Goal: Task Accomplishment & Management: Manage account settings

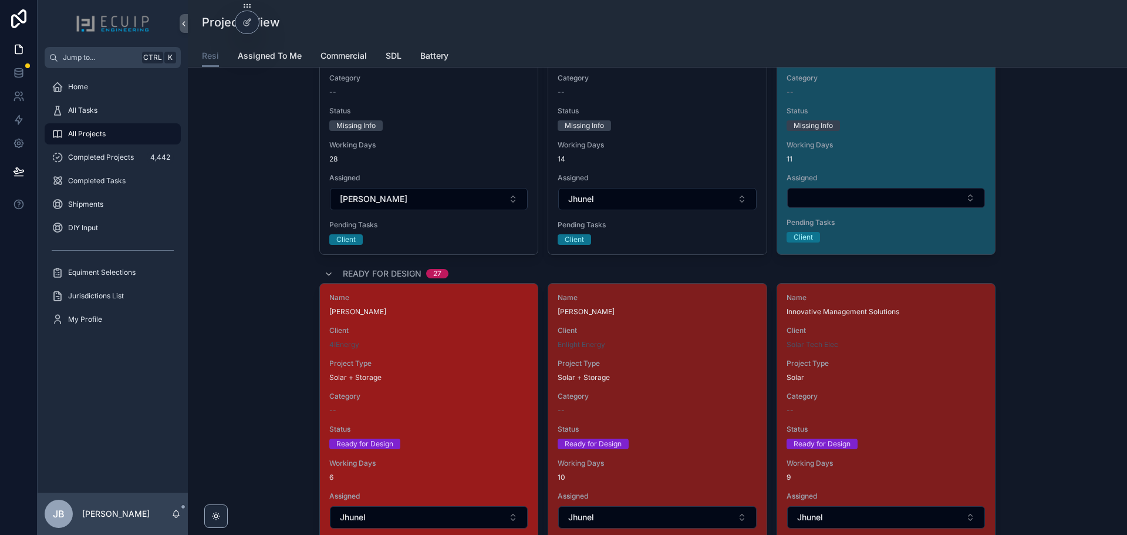
scroll to position [1476, 0]
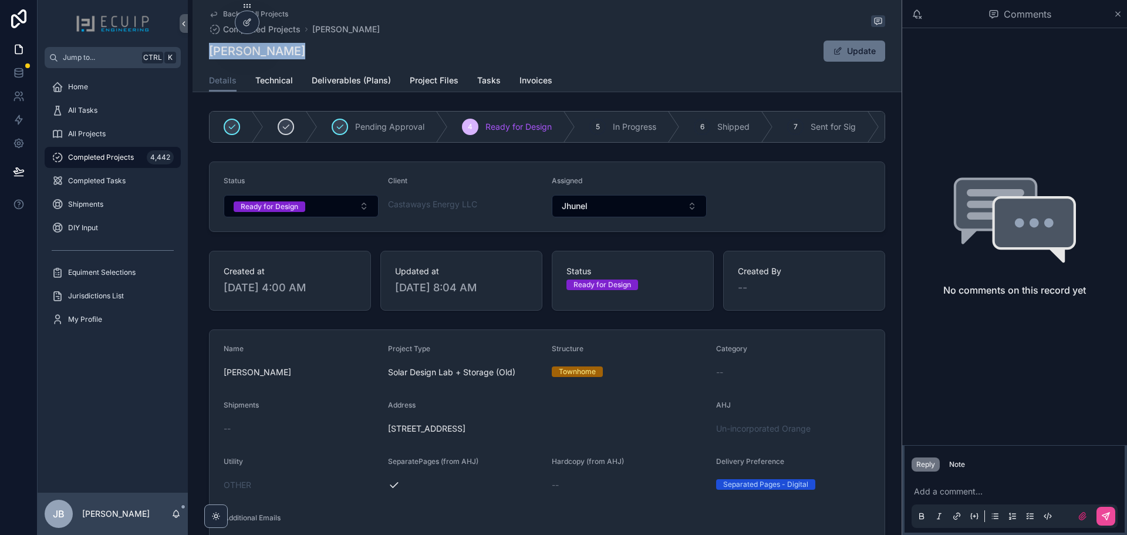
drag, startPoint x: 305, startPoint y: 53, endPoint x: 204, endPoint y: 54, distance: 101.0
click at [204, 54] on div "Back to All Projects Completed Projects Claudia Avila Claudia Avila Update Deta…" at bounding box center [547, 46] width 709 height 92
copy h1 "Claudia Avila"
click at [295, 205] on button "Ready for Design" at bounding box center [301, 206] width 155 height 22
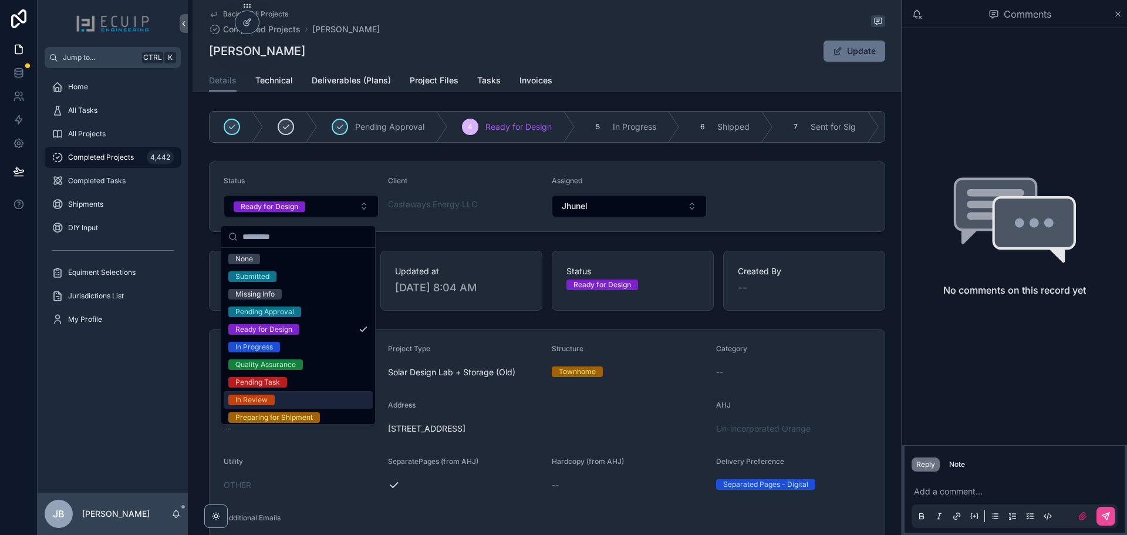
click at [281, 395] on div "In Review" at bounding box center [298, 400] width 149 height 18
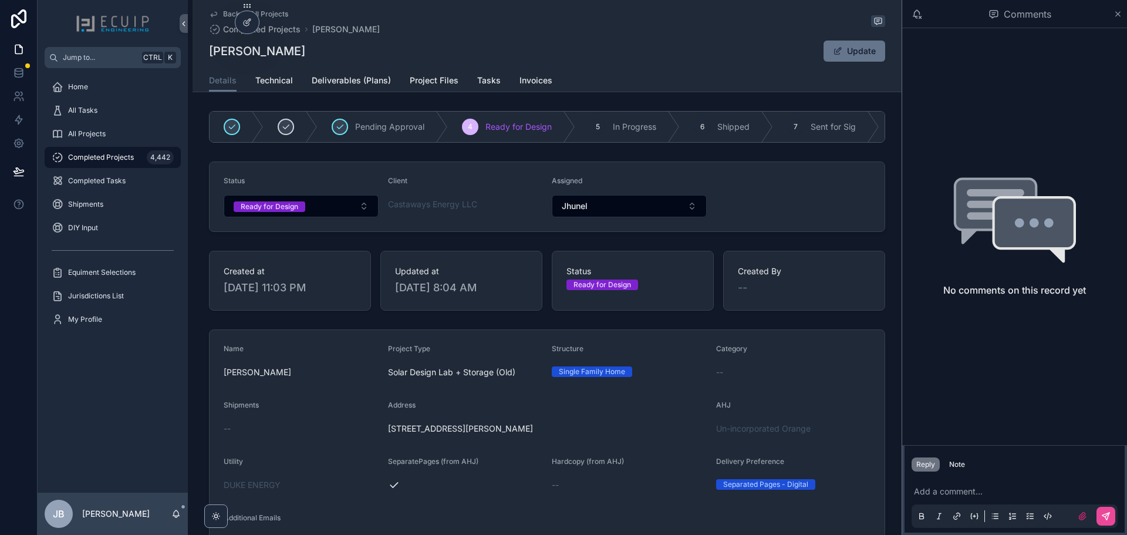
drag, startPoint x: 249, startPoint y: 52, endPoint x: 205, endPoint y: 52, distance: 44.0
click at [205, 52] on div "Back to All Projects Completed Projects Cathy A Boemler Cathy A Boemler Update …" at bounding box center [547, 46] width 709 height 92
copy h1 "Cathy A Boemler"
click at [274, 212] on div "Ready for Design" at bounding box center [270, 206] width 58 height 11
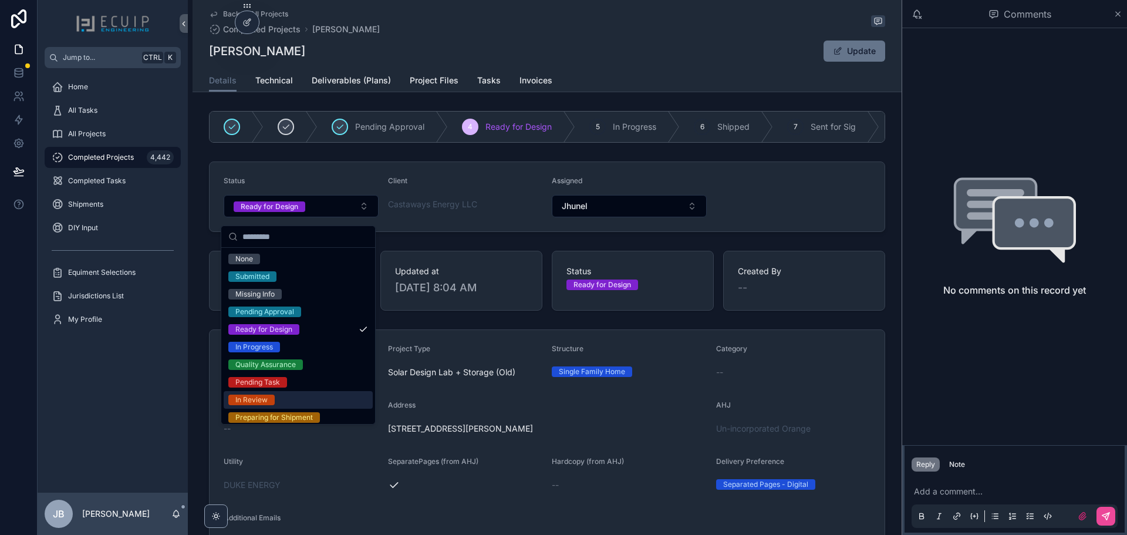
click at [289, 399] on div "In Review" at bounding box center [298, 400] width 149 height 18
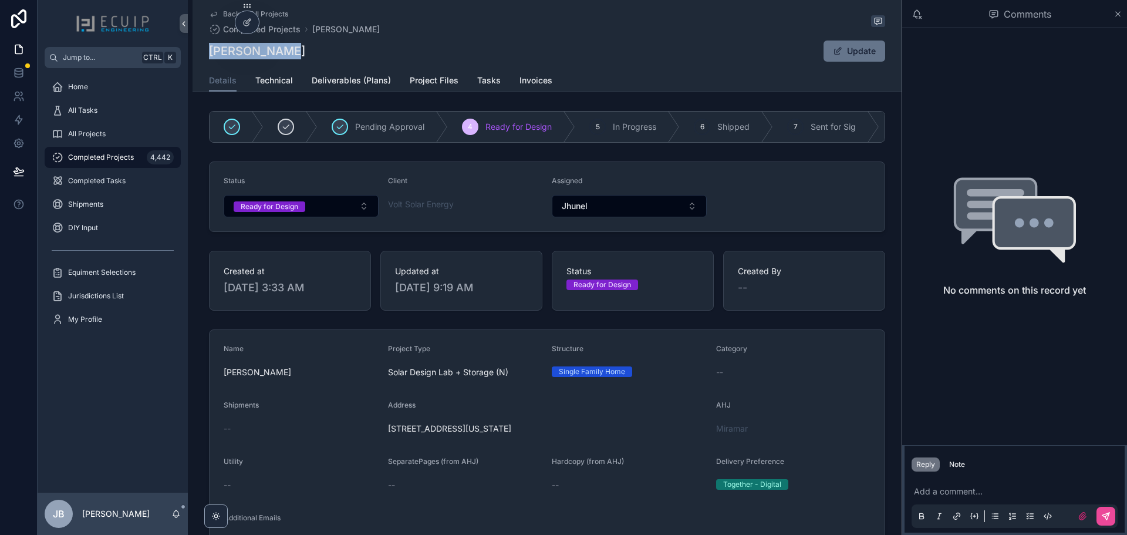
drag, startPoint x: 289, startPoint y: 51, endPoint x: 207, endPoint y: 53, distance: 82.2
click at [209, 53] on div "Adam Shelton Update" at bounding box center [547, 51] width 676 height 22
copy h1 "Adam Shelton"
drag, startPoint x: 275, startPoint y: 211, endPoint x: 271, endPoint y: 221, distance: 10.0
click at [275, 212] on div "Ready for Design" at bounding box center [270, 206] width 58 height 11
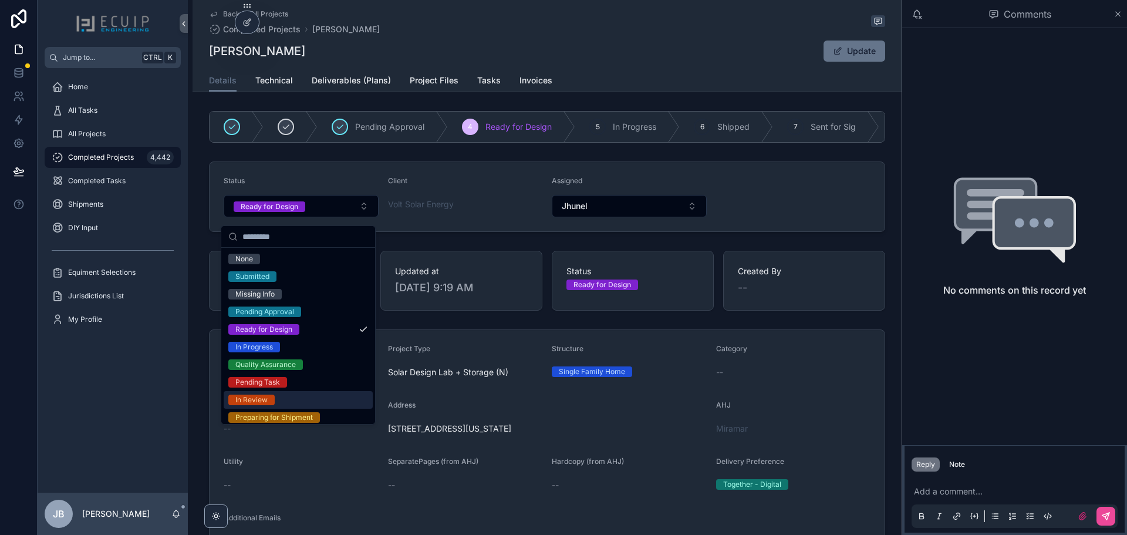
click at [278, 397] on div "In Review" at bounding box center [298, 400] width 149 height 18
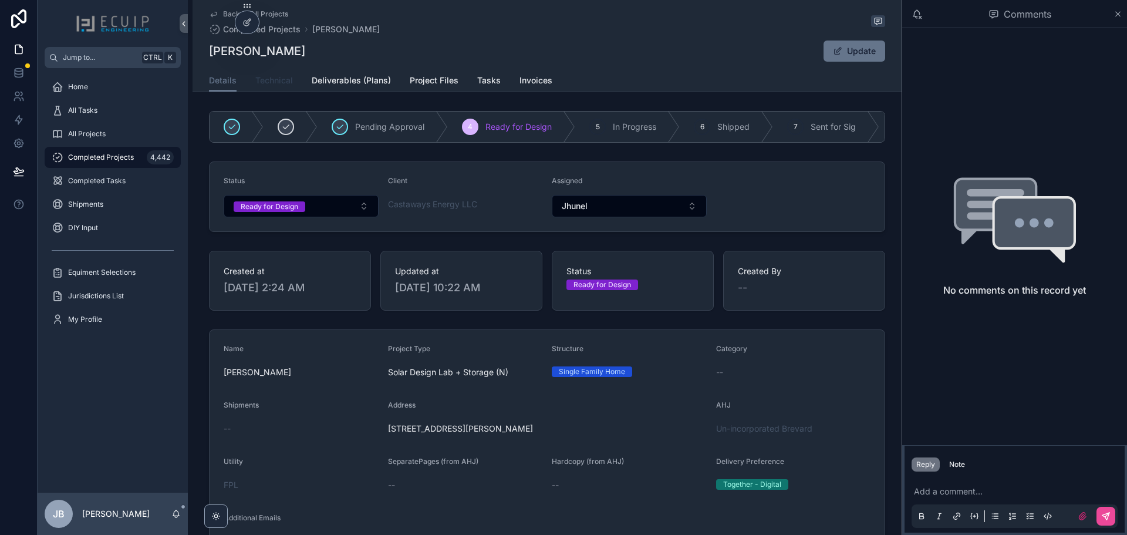
scroll to position [763, 0]
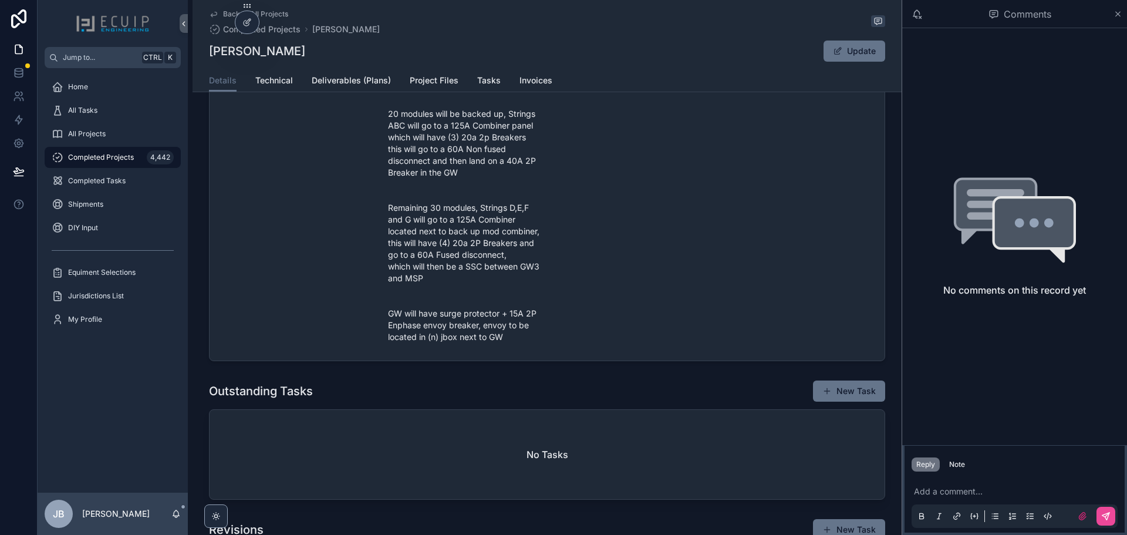
drag, startPoint x: 274, startPoint y: 53, endPoint x: 207, endPoint y: 55, distance: 67.5
click at [209, 55] on div "[PERSON_NAME] Update" at bounding box center [547, 51] width 676 height 22
copy h1 "[PERSON_NAME]"
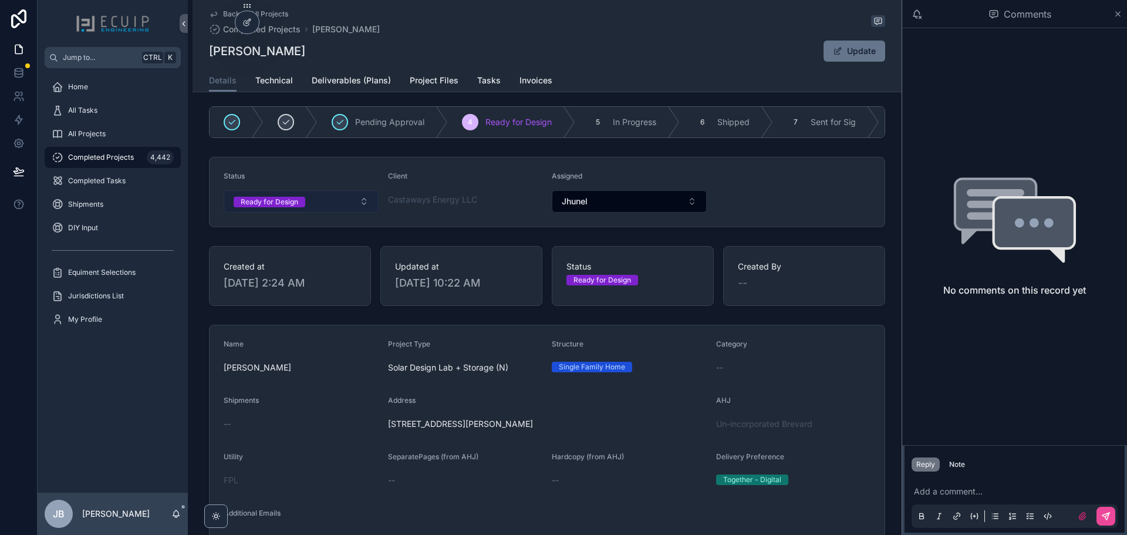
scroll to position [0, 0]
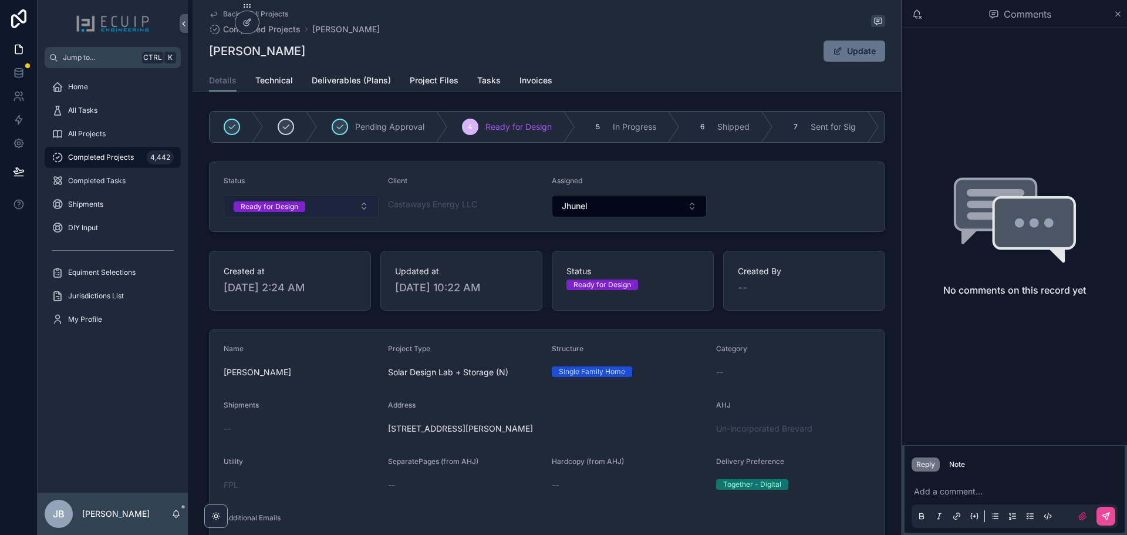
drag, startPoint x: 287, startPoint y: 204, endPoint x: 288, endPoint y: 211, distance: 6.5
click at [287, 204] on button "Ready for Design" at bounding box center [301, 206] width 155 height 22
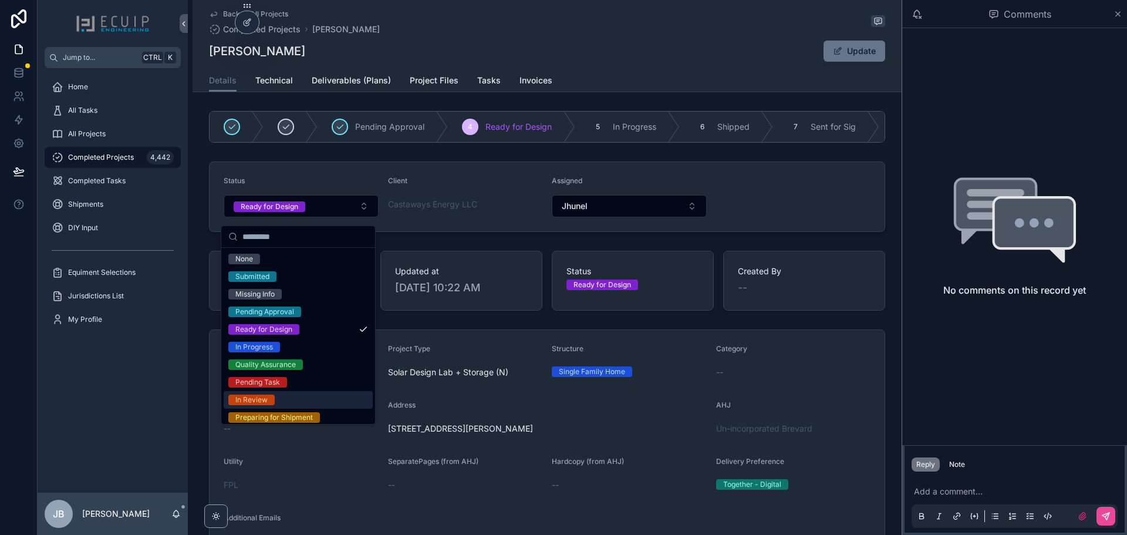
click at [269, 400] on span "In Review" at bounding box center [251, 399] width 46 height 11
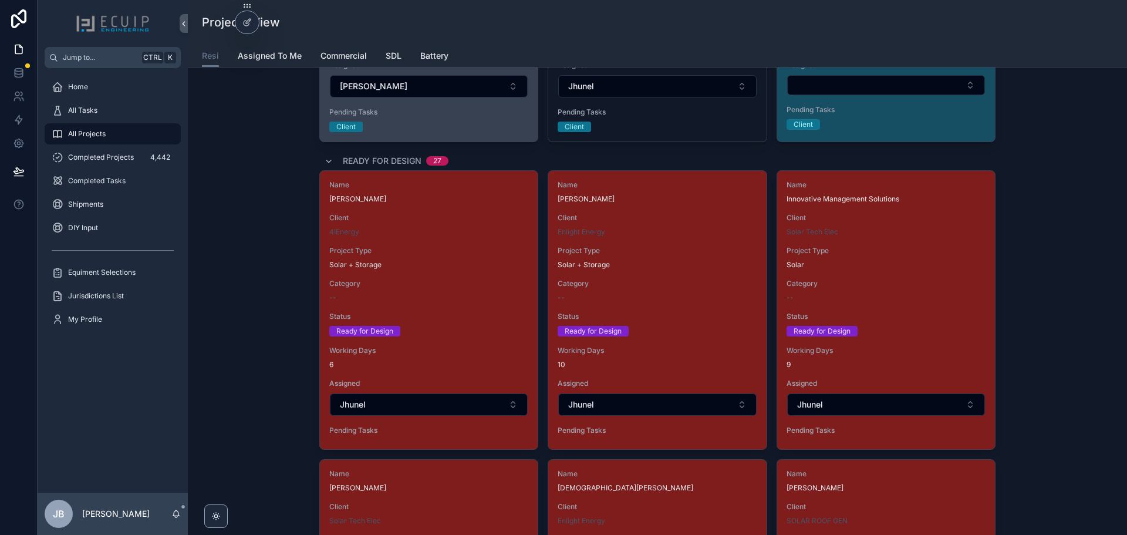
scroll to position [1702, 0]
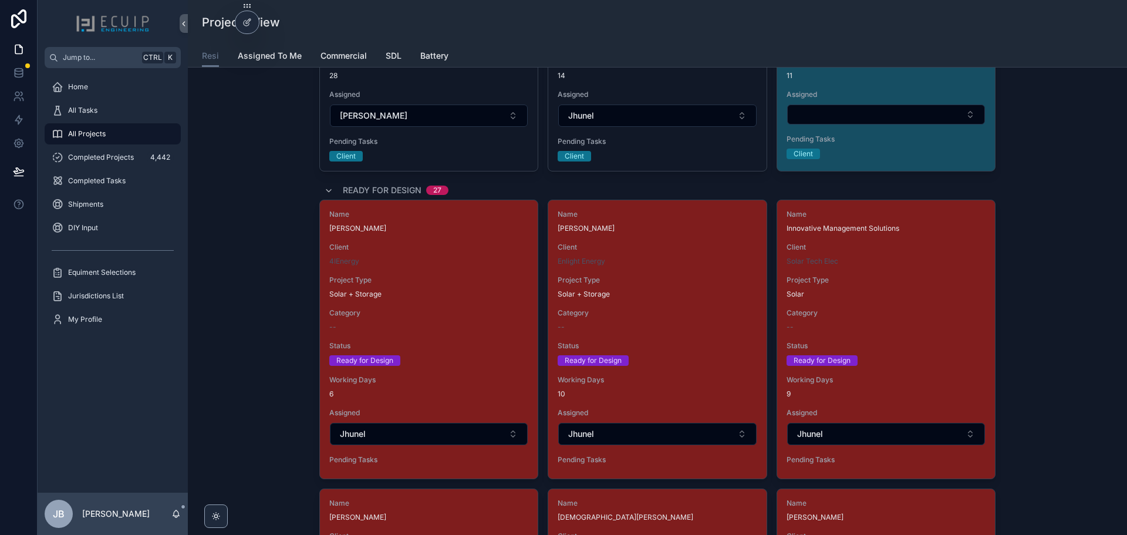
scroll to position [1702, 0]
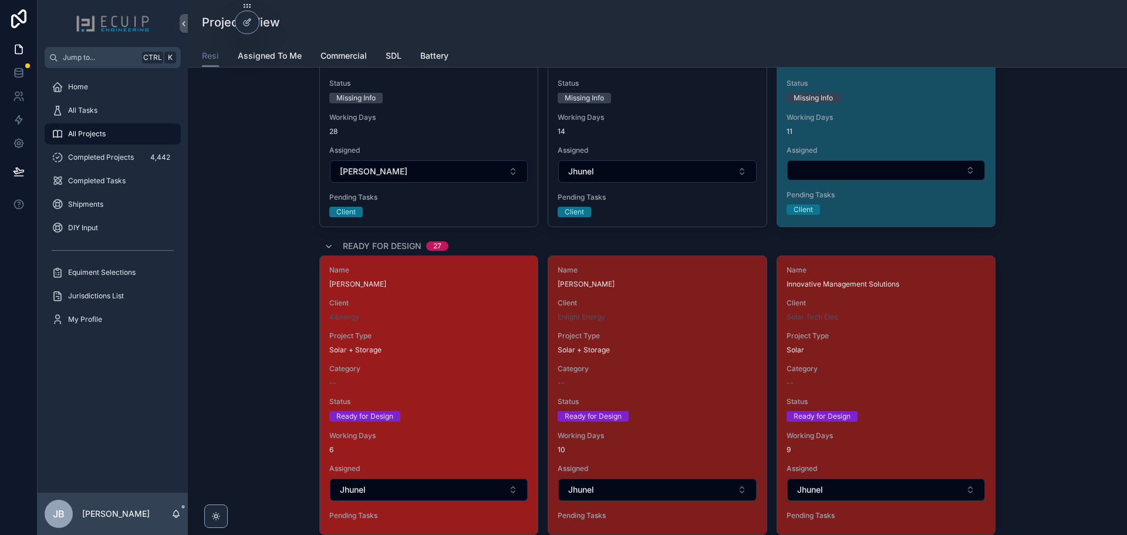
click at [436, 383] on div "--" at bounding box center [428, 382] width 199 height 9
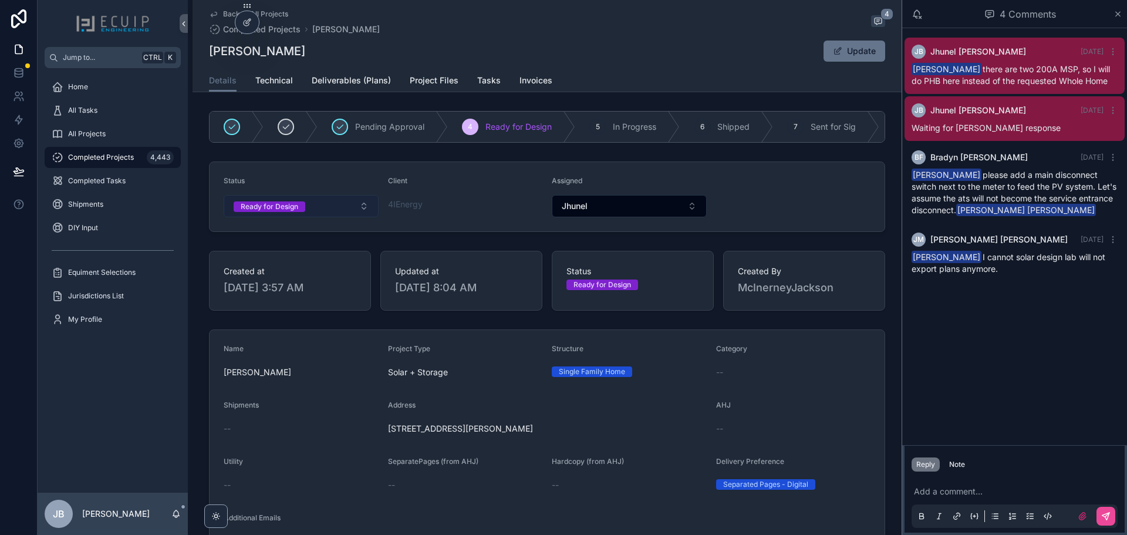
click at [265, 209] on div "Ready for Design" at bounding box center [270, 206] width 58 height 11
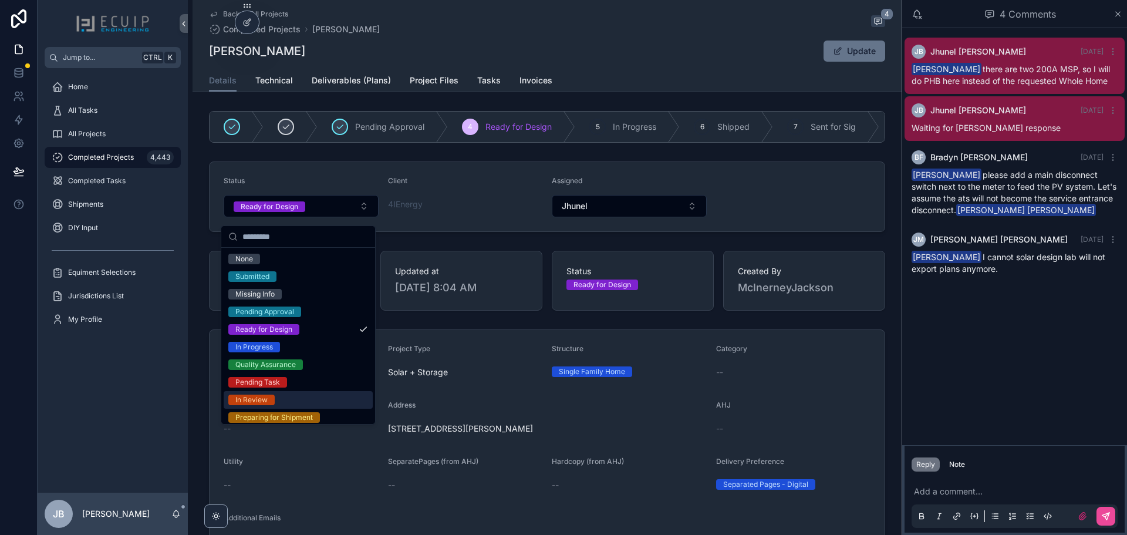
click at [272, 398] on span "In Review" at bounding box center [251, 399] width 46 height 11
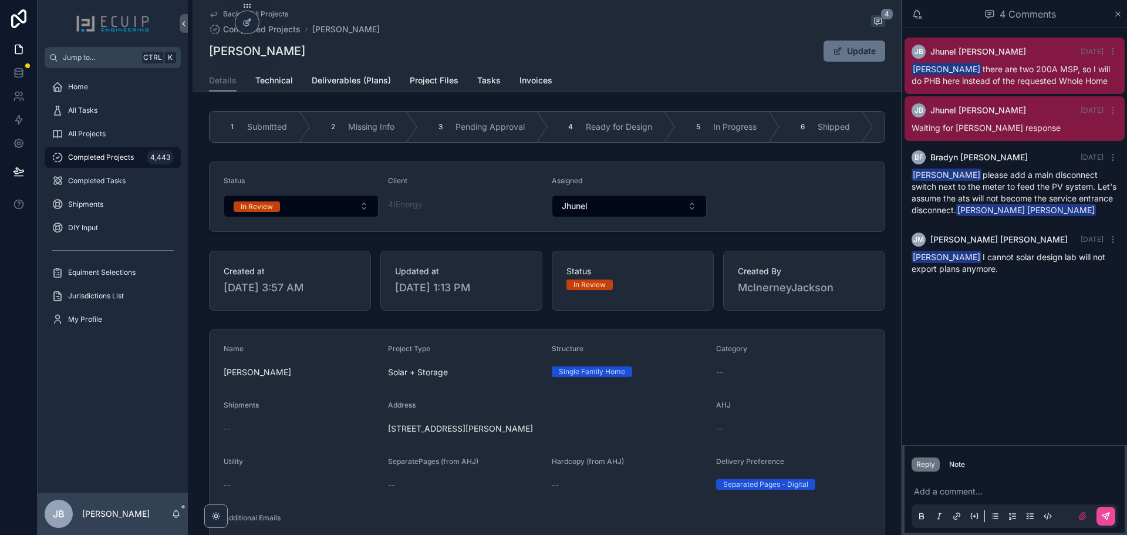
click at [965, 491] on p "scrollable content" at bounding box center [1017, 491] width 206 height 12
click at [957, 466] on div "Note" at bounding box center [957, 464] width 16 height 9
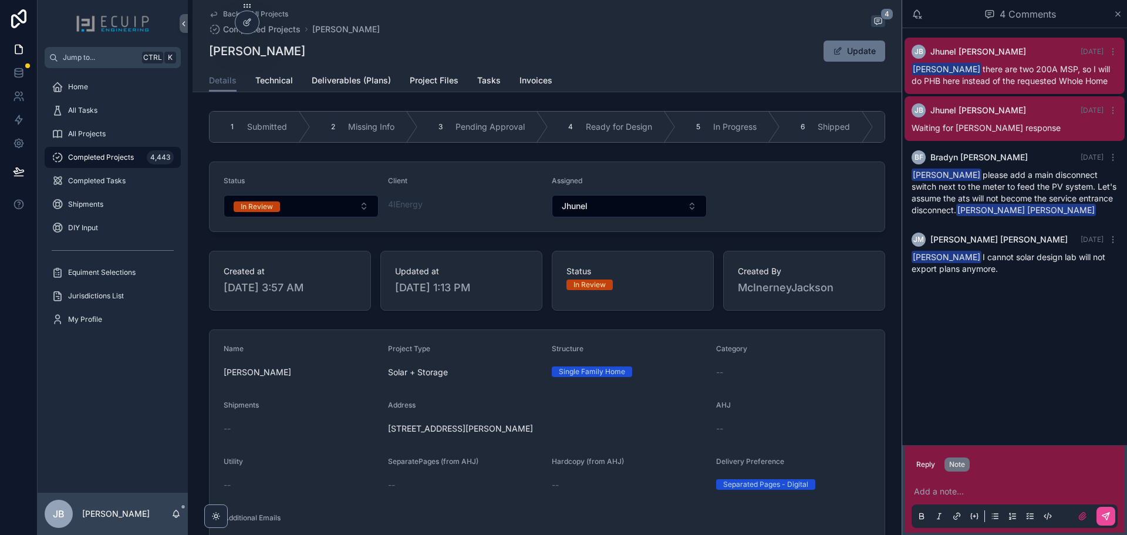
click at [957, 494] on p "scrollable content" at bounding box center [1017, 491] width 206 height 12
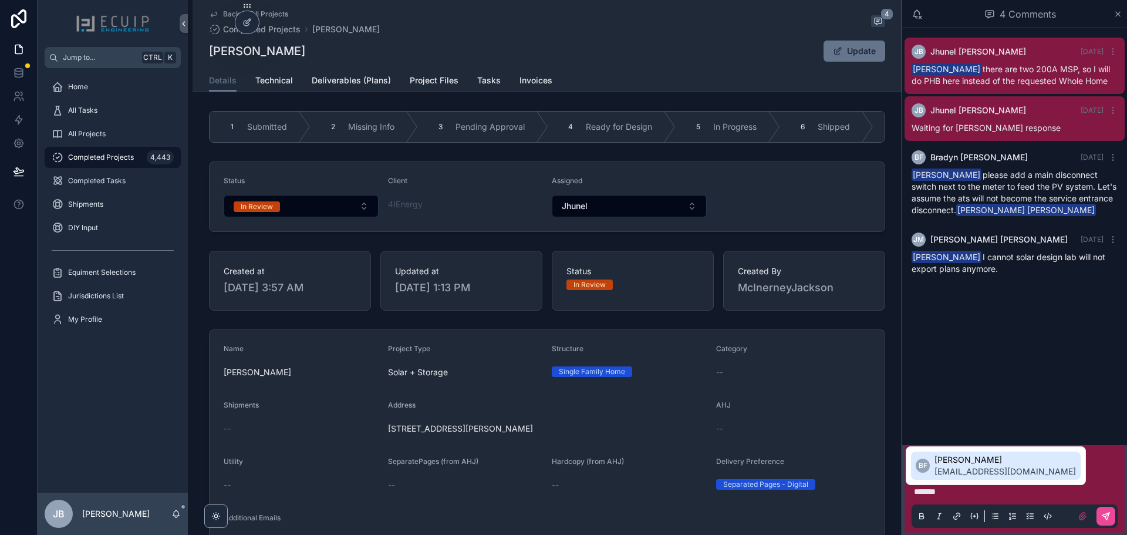
click at [947, 468] on span "[EMAIL_ADDRESS][DOMAIN_NAME]" at bounding box center [1005, 472] width 141 height 12
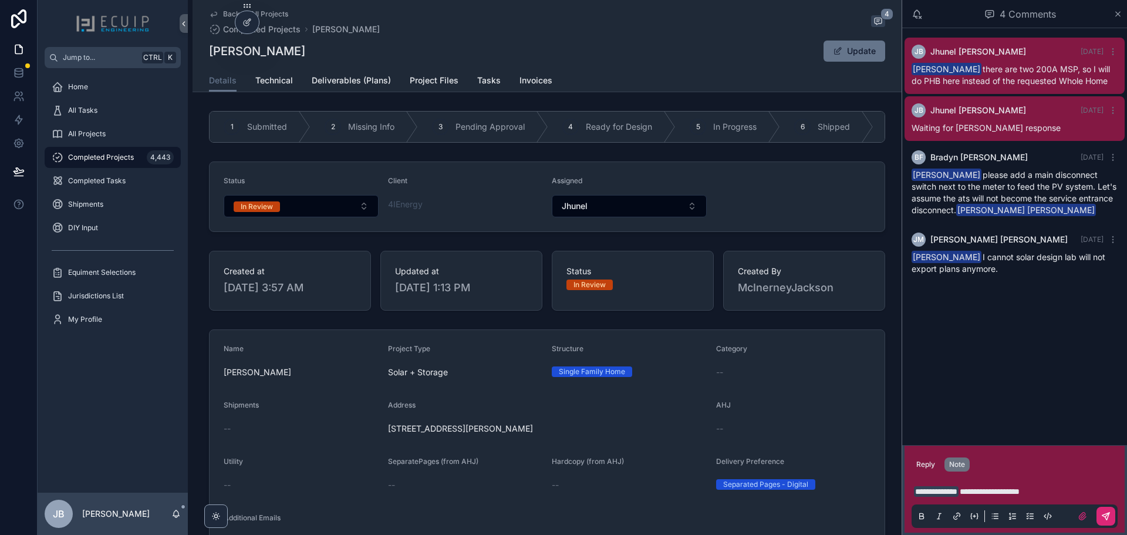
click at [1104, 521] on button "scrollable content" at bounding box center [1106, 516] width 19 height 19
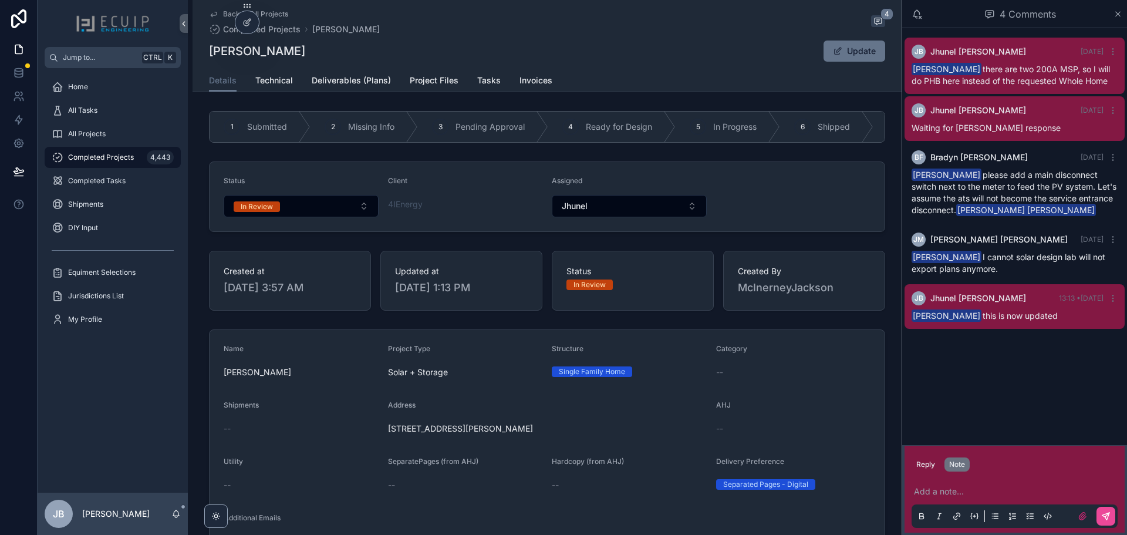
click at [581, 52] on div "[PERSON_NAME] Update" at bounding box center [547, 51] width 676 height 22
click at [93, 132] on span "All Projects" at bounding box center [87, 133] width 38 height 9
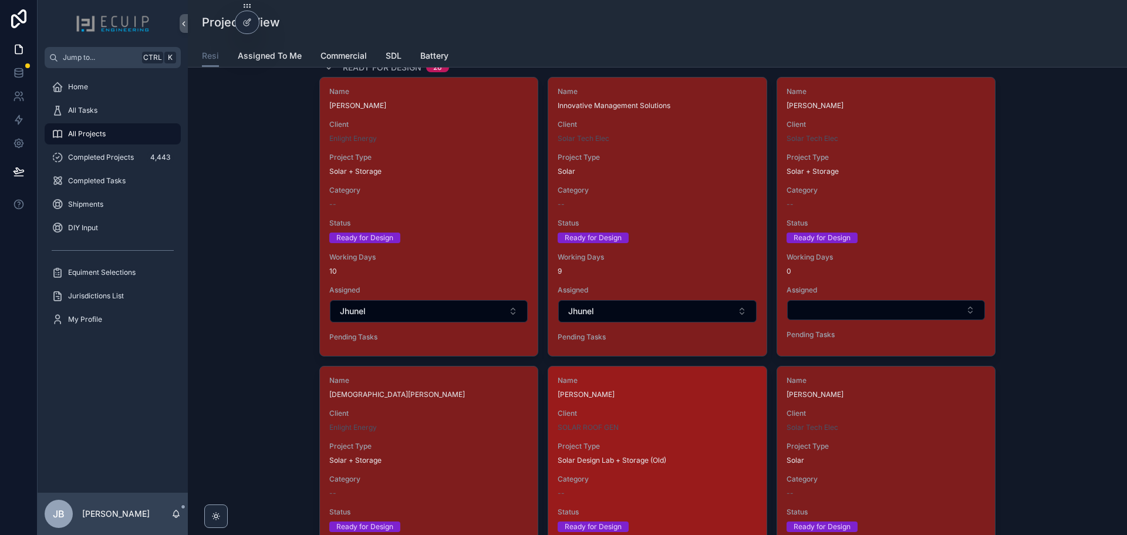
scroll to position [1820, 0]
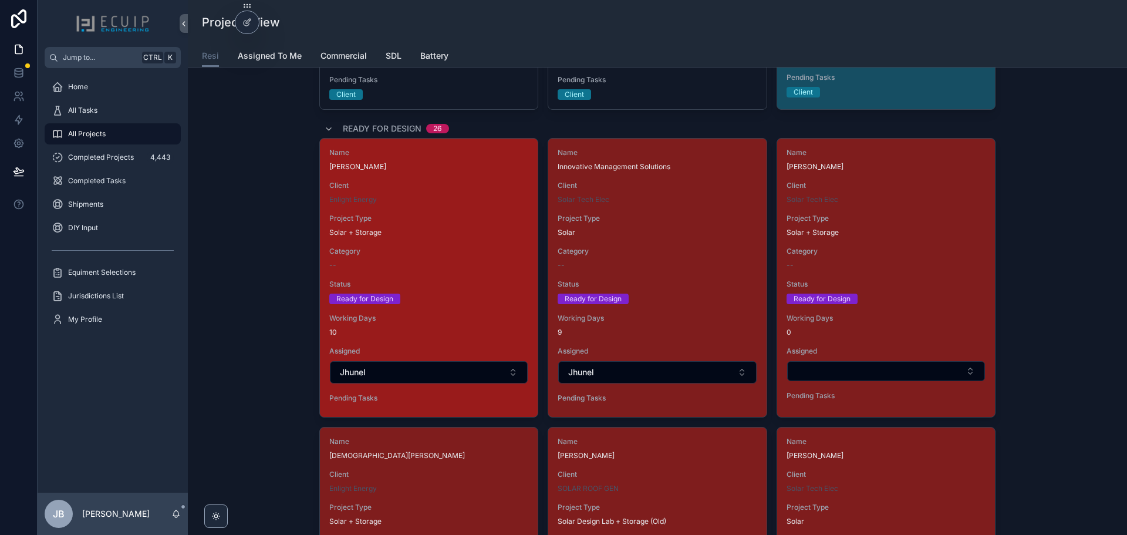
click at [454, 284] on span "Status" at bounding box center [428, 283] width 199 height 9
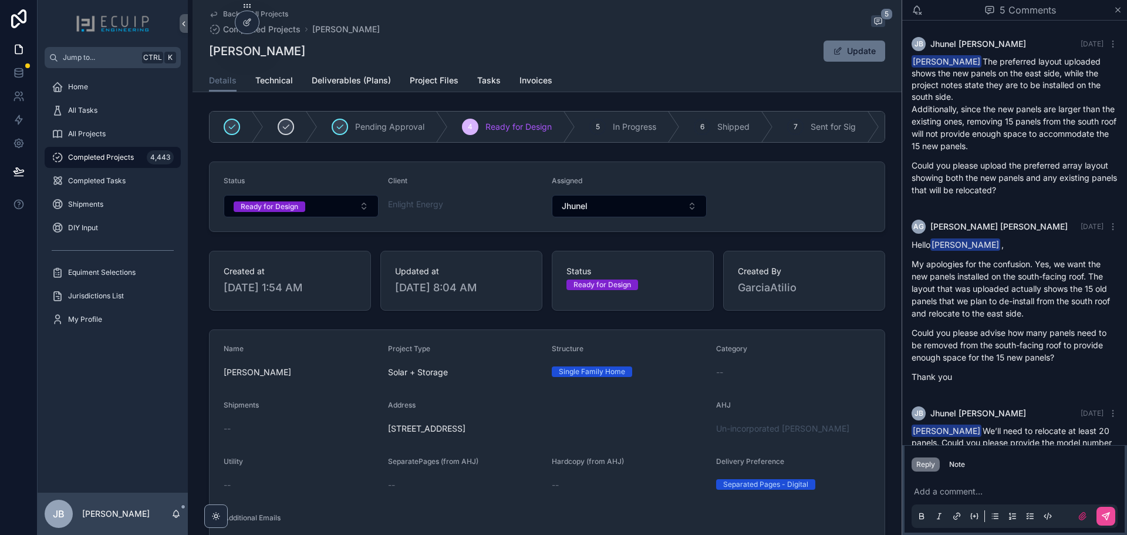
scroll to position [608, 0]
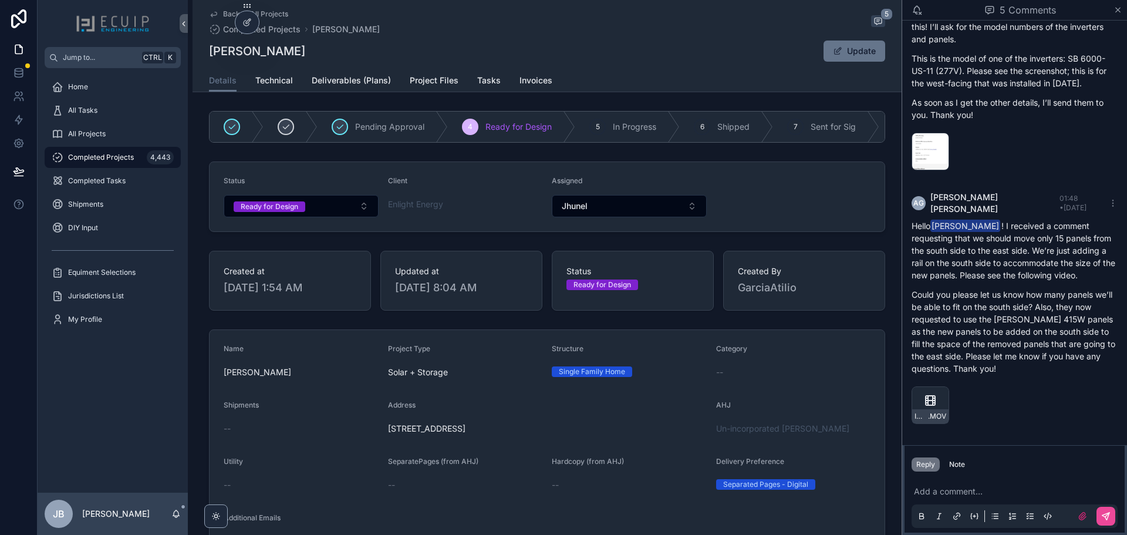
drag, startPoint x: 309, startPoint y: 53, endPoint x: 198, endPoint y: 56, distance: 111.6
click at [198, 56] on div "Back to All Projects Completed Projects [PERSON_NAME] 5 [PERSON_NAME] Update De…" at bounding box center [547, 46] width 709 height 92
copy h1 "[PERSON_NAME]"
click at [945, 489] on p "scrollable content" at bounding box center [1017, 491] width 206 height 12
click at [949, 485] on p "scrollable content" at bounding box center [1017, 491] width 206 height 12
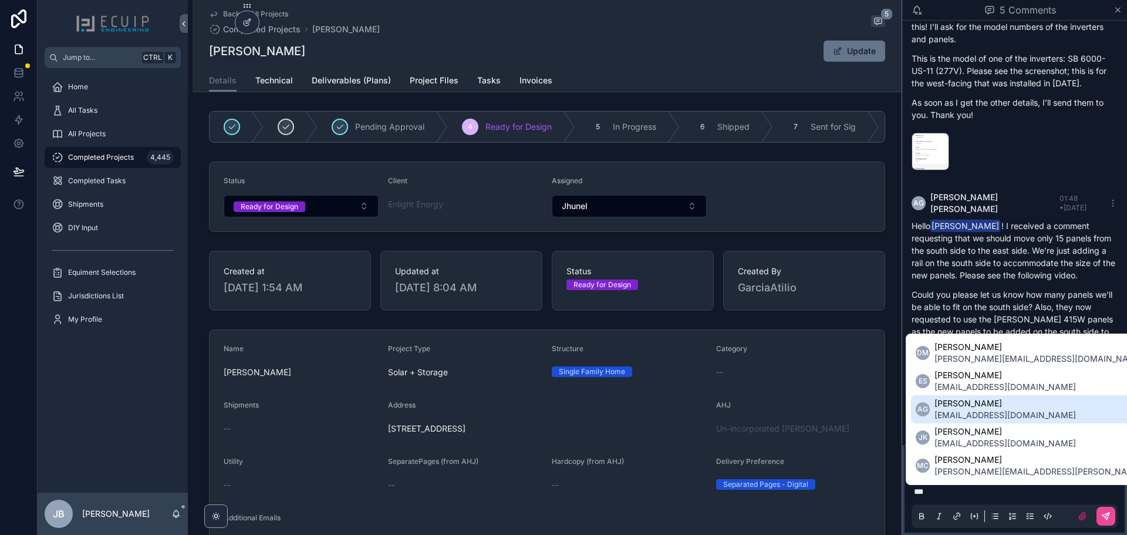
click at [993, 410] on span "[EMAIL_ADDRESS][DOMAIN_NAME]" at bounding box center [1005, 415] width 141 height 12
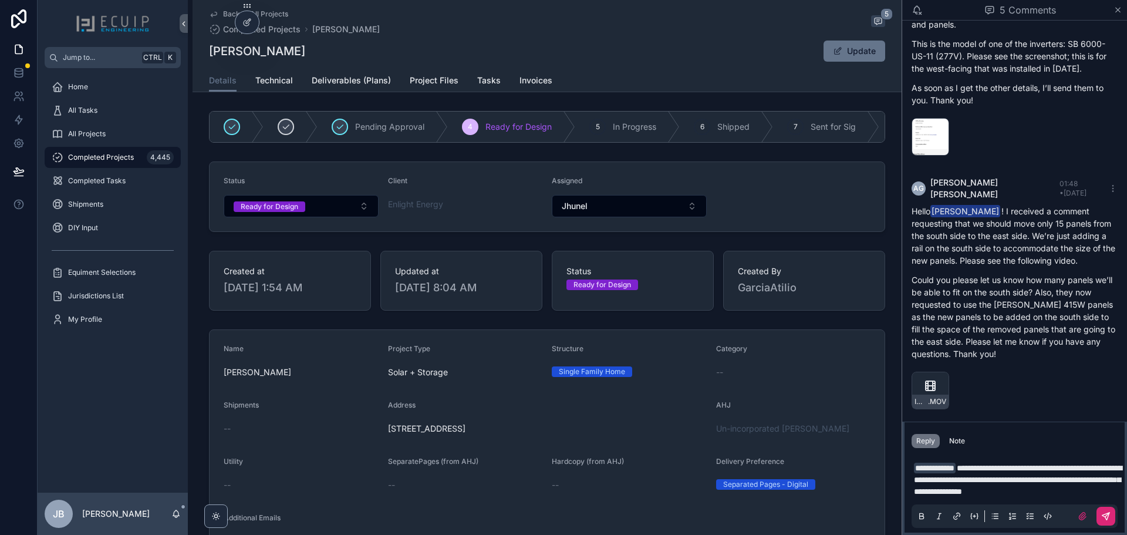
click at [1102, 515] on button "scrollable content" at bounding box center [1106, 516] width 19 height 19
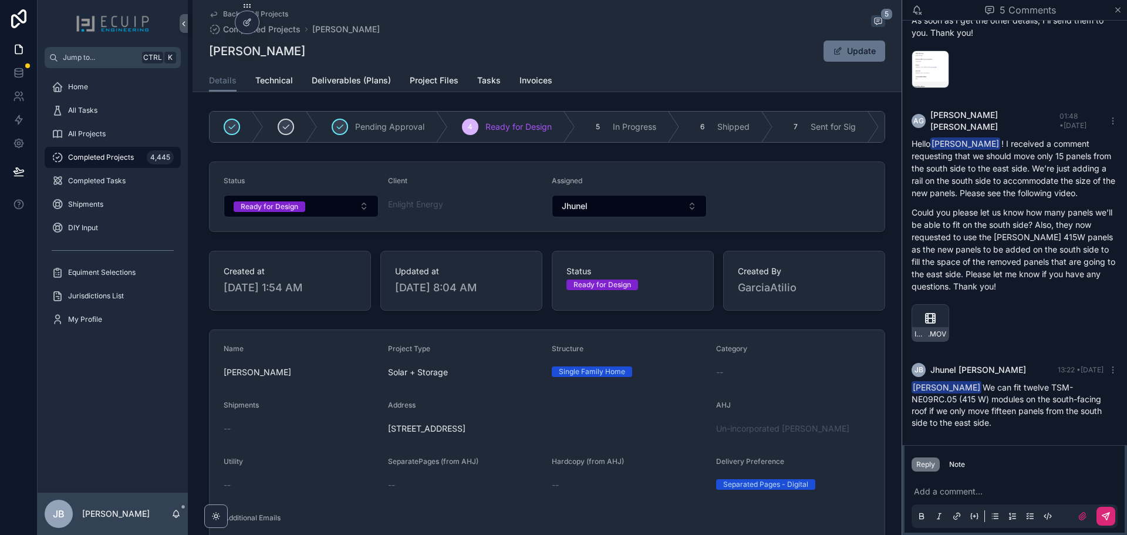
scroll to position [690, 0]
